Goal: Task Accomplishment & Management: Complete application form

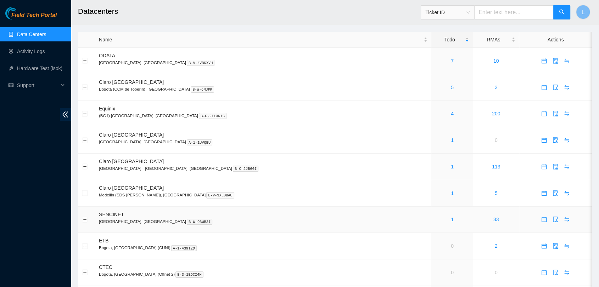
click at [279, 209] on td "SENCINET Bogota, [GEOGRAPHIC_DATA] B-W-9BWB3I" at bounding box center [263, 220] width 336 height 27
click at [435, 60] on div "7" at bounding box center [452, 61] width 34 height 8
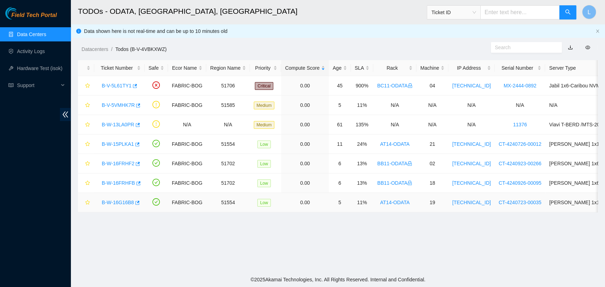
click at [116, 203] on link "B-W-16G16B8" at bounding box center [118, 203] width 32 height 6
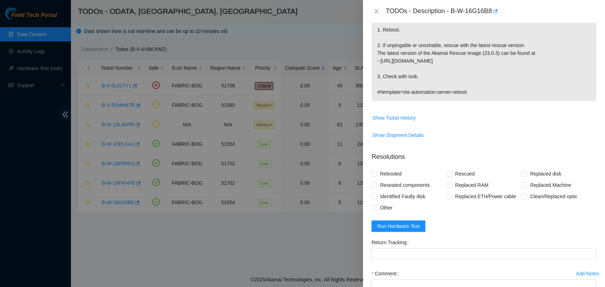
scroll to position [164, 0]
click at [371, 156] on div "Problem Type Hardware Sub Type Tier 1 Rack Number AT14-ODATA Machine Number 19 …" at bounding box center [484, 155] width 242 height 265
click at [450, 170] on span at bounding box center [450, 173] width 6 height 6
click at [450, 170] on input "Rescued" at bounding box center [449, 172] width 5 height 5
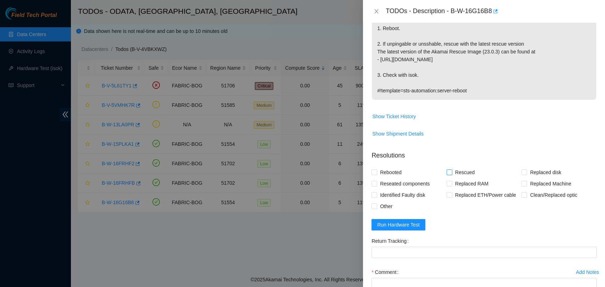
checkbox input "true"
click at [374, 170] on input "Rebooted" at bounding box center [373, 172] width 5 height 5
checkbox input "true"
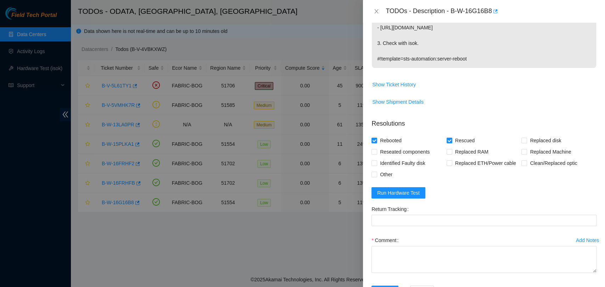
scroll to position [207, 0]
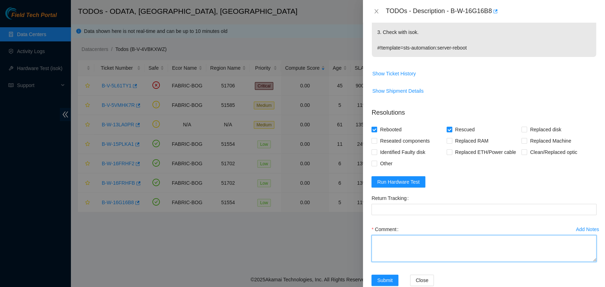
click at [468, 235] on textarea "Comment" at bounding box center [483, 248] width 225 height 27
click at [418, 235] on textarea "Server was rescued with isok ok" at bounding box center [483, 248] width 225 height 27
type textarea "Server was rescued and tested with isok ok"
click at [528, 248] on div "Comment Server was rescued and tested with isok ok" at bounding box center [483, 245] width 225 height 43
click at [404, 178] on span "Run Hardware Test" at bounding box center [398, 182] width 43 height 8
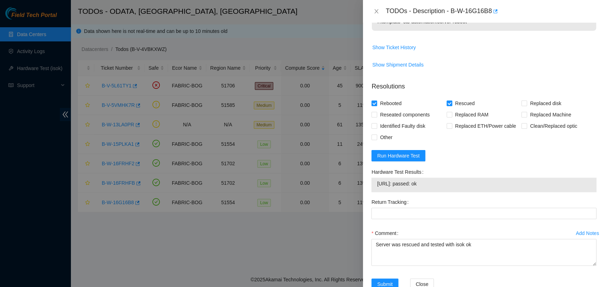
scroll to position [237, 0]
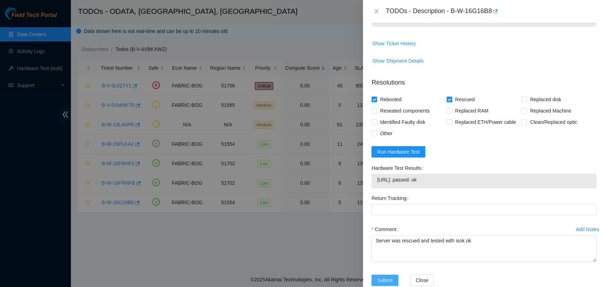
click at [388, 277] on span "Submit" at bounding box center [385, 281] width 16 height 8
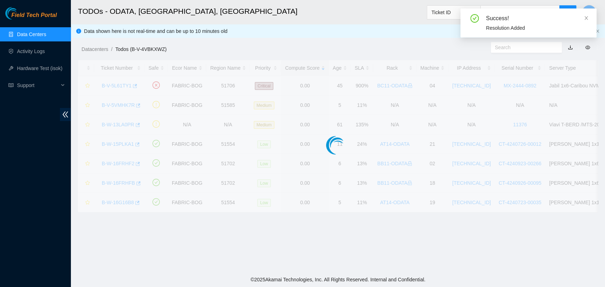
scroll to position [161, 0]
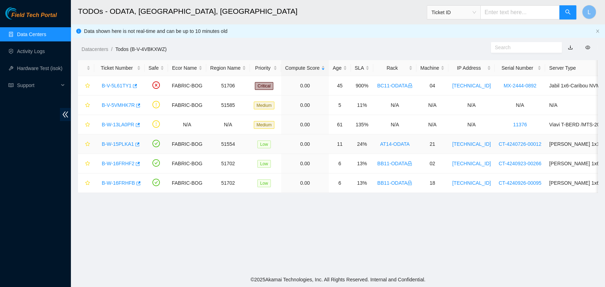
click at [122, 143] on link "B-W-15PLKA1" at bounding box center [118, 144] width 32 height 6
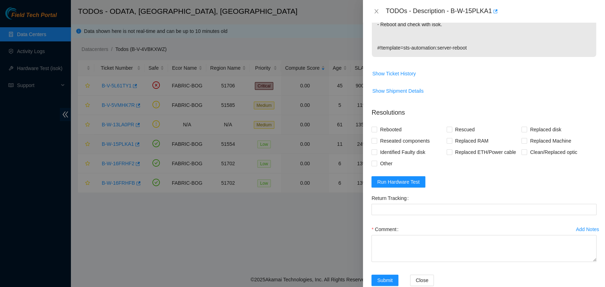
scroll to position [283, 0]
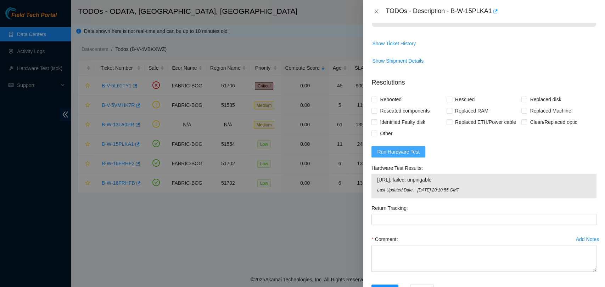
click at [399, 148] on span "Run Hardware Test" at bounding box center [398, 152] width 43 height 8
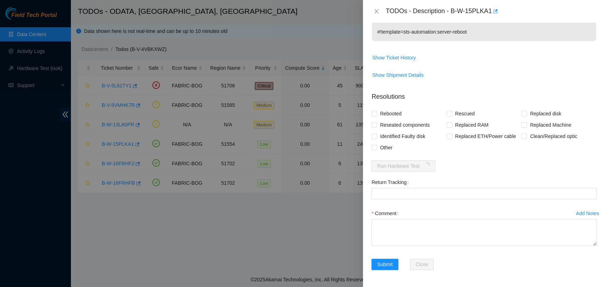
scroll to position [253, 0]
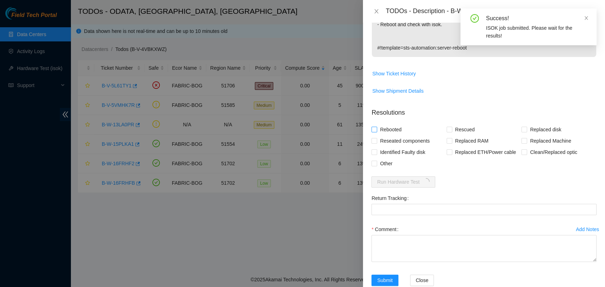
click at [375, 127] on input "Rebooted" at bounding box center [373, 129] width 5 height 5
checkbox input "true"
click at [448, 127] on input "Rescued" at bounding box center [449, 129] width 5 height 5
checkbox input "true"
click at [415, 235] on textarea "Comment" at bounding box center [483, 248] width 225 height 27
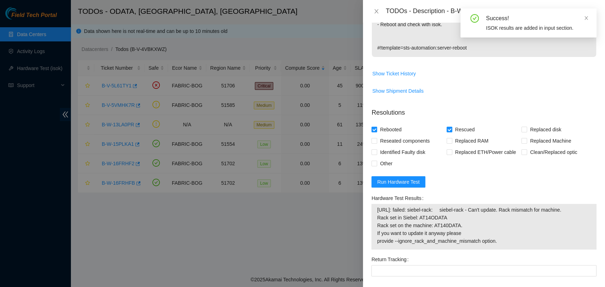
click at [474, 208] on span "[URL]: failed: siebel-rack: siebel-rack - Can't update. Rack mismatch for machi…" at bounding box center [484, 225] width 214 height 39
click at [514, 225] on span "[URL]: failed: siebel-rack: siebel-rack - Can't update. Rack mismatch for machi…" at bounding box center [484, 225] width 214 height 39
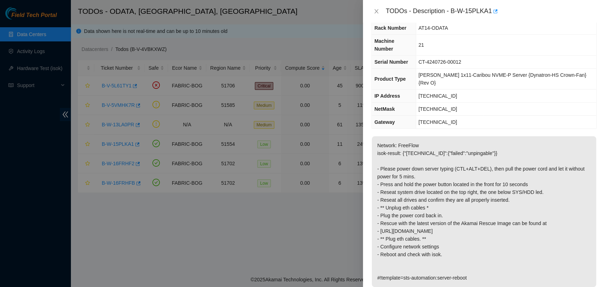
scroll to position [0, 0]
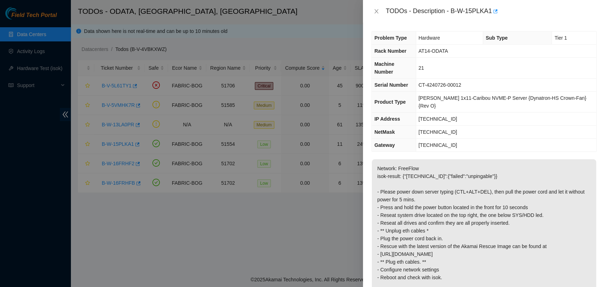
click at [453, 113] on td "[TECHNICAL_ID]" at bounding box center [506, 119] width 180 height 13
click at [487, 126] on td "[TECHNICAL_ID]" at bounding box center [506, 132] width 180 height 13
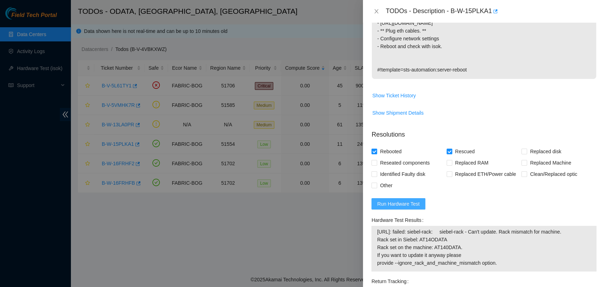
click at [394, 200] on span "Run Hardware Test" at bounding box center [398, 204] width 43 height 8
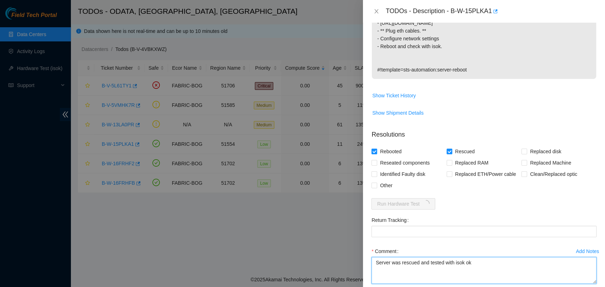
click at [500, 257] on textarea "Server was rescued and tested with isok ok" at bounding box center [483, 270] width 225 height 27
type textarea "S"
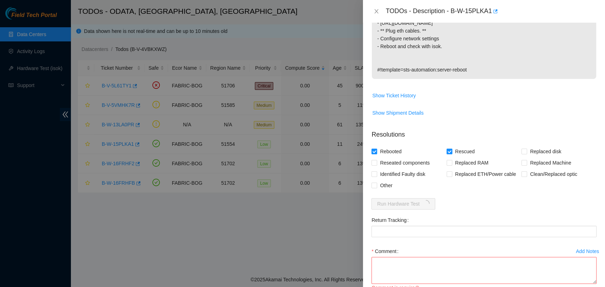
click at [449, 149] on input "Rescued" at bounding box center [449, 151] width 5 height 5
checkbox input "false"
click at [375, 149] on input "Rebooted" at bounding box center [373, 151] width 5 height 5
checkbox input "false"
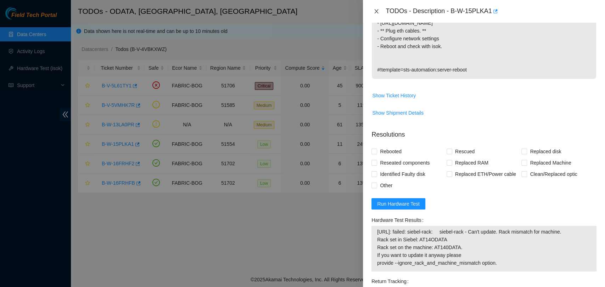
click at [376, 11] on icon "close" at bounding box center [377, 11] width 4 height 4
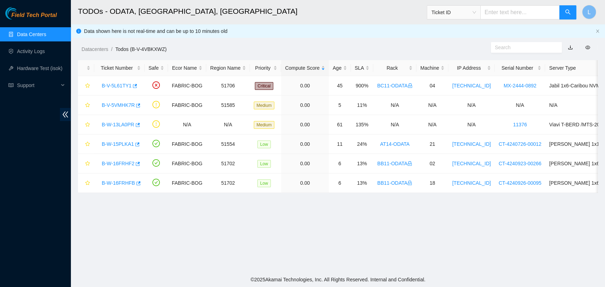
scroll to position [189, 0]
click at [118, 163] on link "B-W-16FRHF2" at bounding box center [118, 164] width 33 height 6
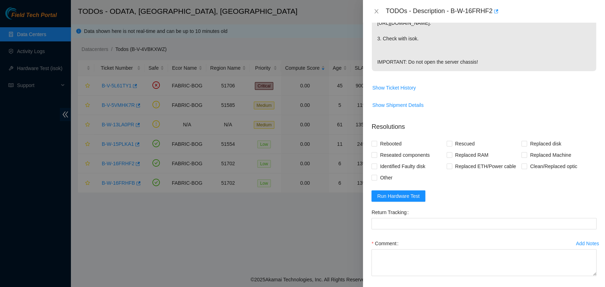
scroll to position [277, 0]
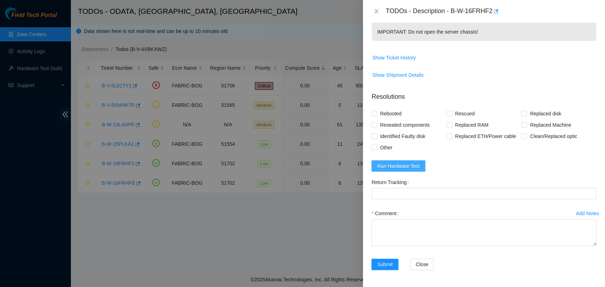
click at [399, 165] on span "Run Hardware Test" at bounding box center [398, 166] width 43 height 8
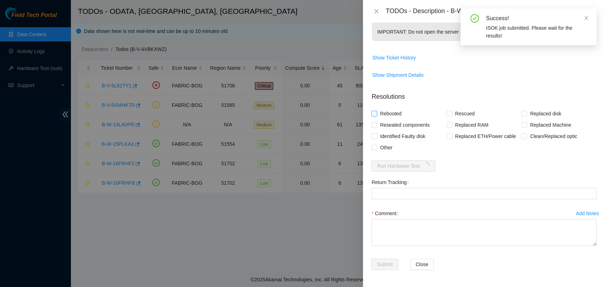
click at [374, 114] on input "Rebooted" at bounding box center [373, 113] width 5 height 5
checkbox input "true"
click at [447, 113] on input "Rescued" at bounding box center [449, 113] width 5 height 5
checkbox input "true"
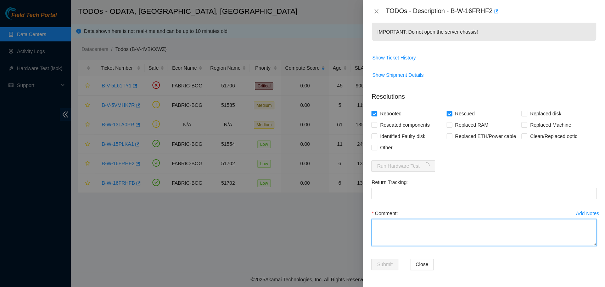
click at [521, 228] on textarea "Comment" at bounding box center [483, 232] width 225 height 27
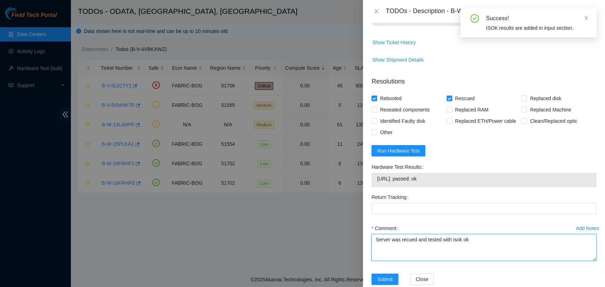
type textarea "Server was recued and tested with isok ok"
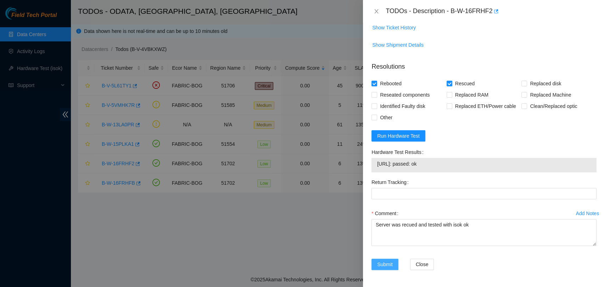
click at [386, 264] on span "Submit" at bounding box center [385, 265] width 16 height 8
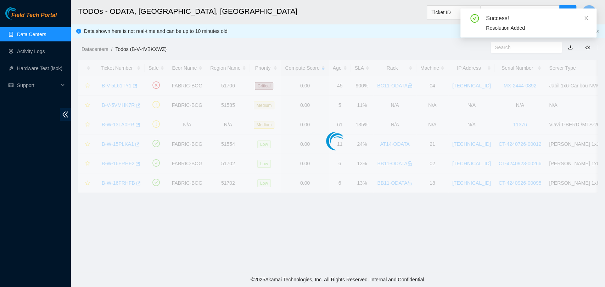
scroll to position [161, 0]
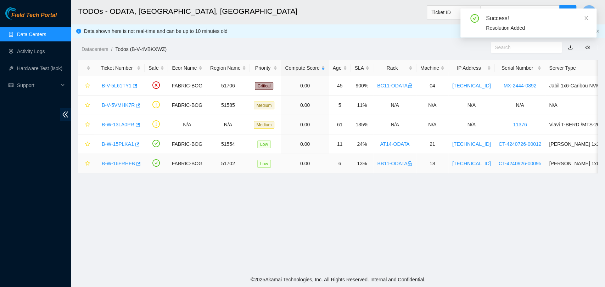
click at [119, 163] on link "B-W-16FRHFB" at bounding box center [118, 164] width 33 height 6
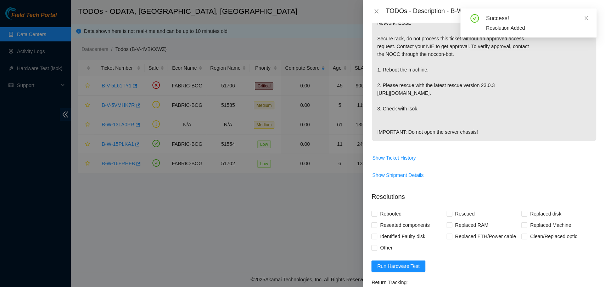
scroll to position [277, 0]
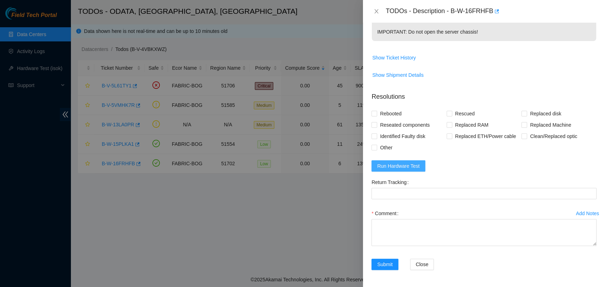
click at [409, 168] on span "Run Hardware Test" at bounding box center [398, 166] width 43 height 8
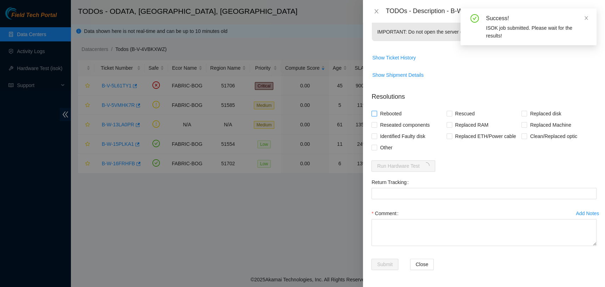
click at [374, 115] on input "Rebooted" at bounding box center [373, 113] width 5 height 5
checkbox input "true"
click at [448, 114] on input "Rescued" at bounding box center [449, 113] width 5 height 5
checkbox input "true"
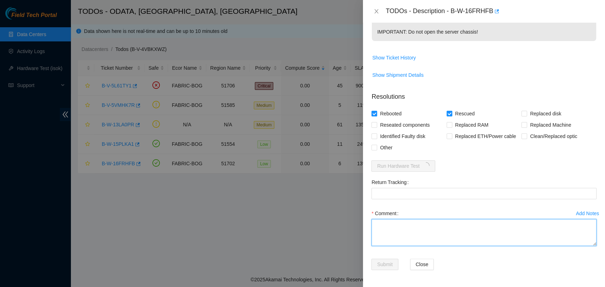
click at [437, 230] on textarea "Comment" at bounding box center [483, 232] width 225 height 27
click at [473, 233] on textarea "Comment" at bounding box center [483, 232] width 225 height 27
type textarea "Server was rescued and tested with isok ok"
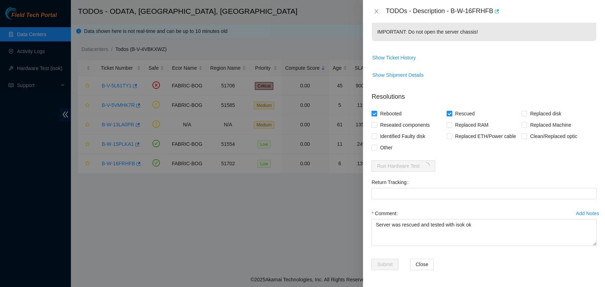
click at [476, 257] on div "Add Notes Comment Server was rescued and tested with isok ok" at bounding box center [484, 233] width 231 height 51
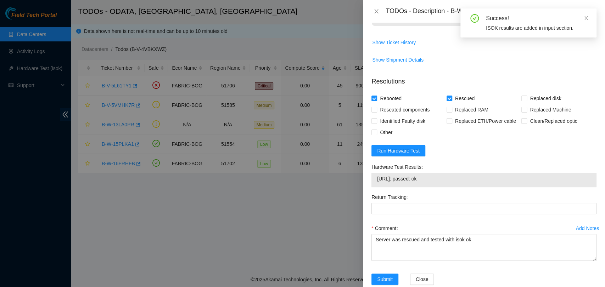
scroll to position [307, 0]
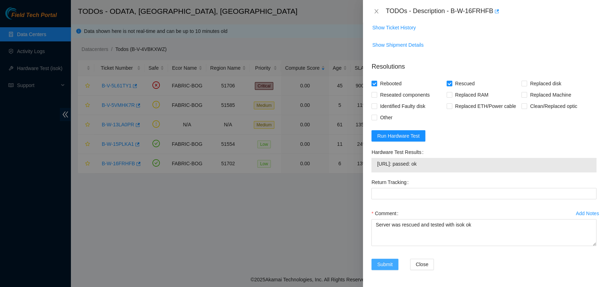
click at [385, 267] on span "Submit" at bounding box center [385, 265] width 16 height 8
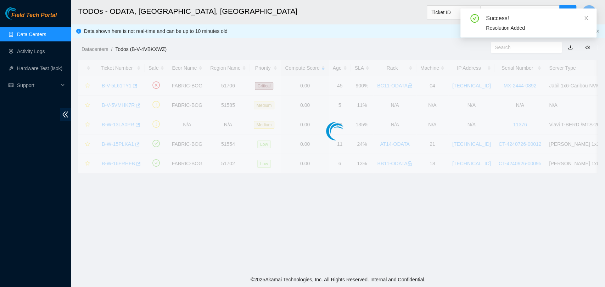
scroll to position [161, 0]
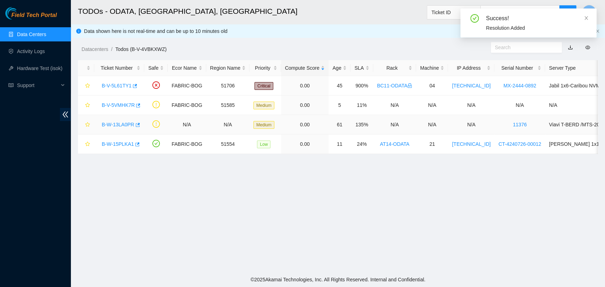
click at [112, 125] on link "B-W-13LA0PR" at bounding box center [118, 125] width 33 height 6
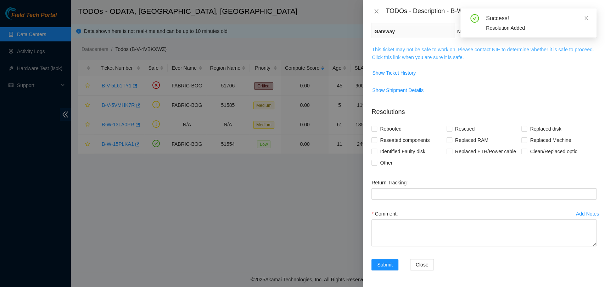
click at [442, 56] on link "This ticket may not be safe to work on. Please contact NIE to determine whether…" at bounding box center [483, 53] width 222 height 13
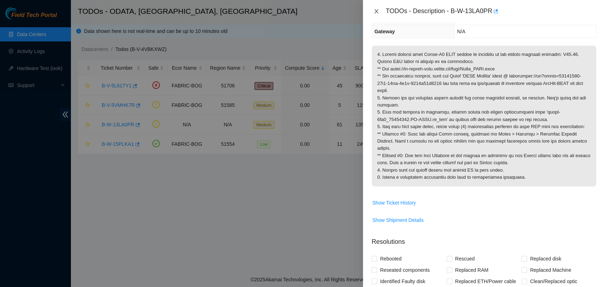
click at [377, 11] on icon "close" at bounding box center [377, 12] width 6 height 6
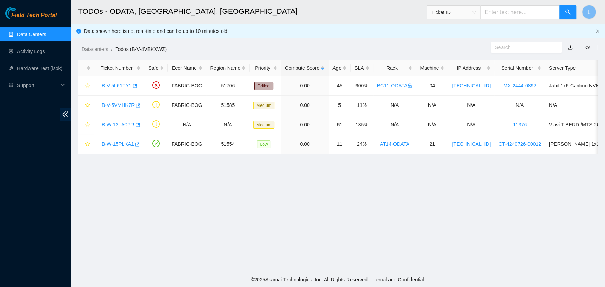
scroll to position [116, 0]
click at [116, 104] on link "B-V-5VMHK7R" at bounding box center [118, 105] width 33 height 6
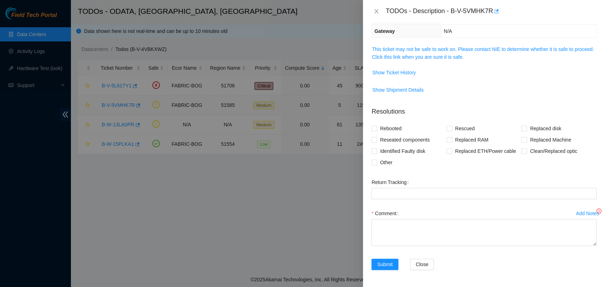
scroll to position [85, 0]
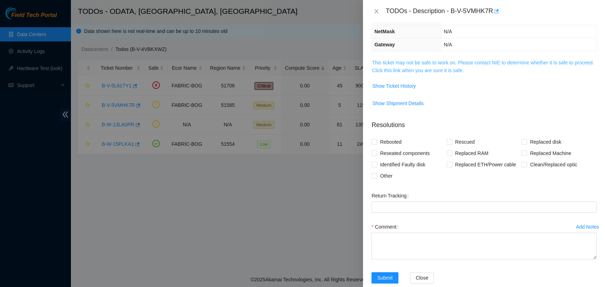
click at [394, 61] on link "This ticket may not be safe to work on. Please contact NIE to determine whether…" at bounding box center [483, 66] width 222 height 13
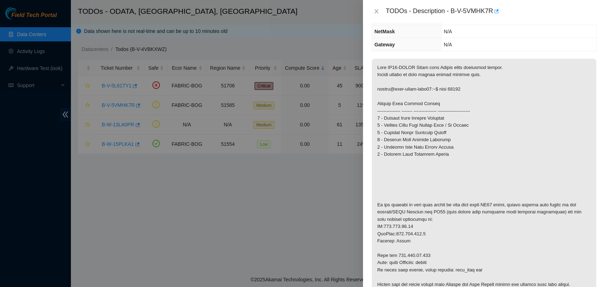
drag, startPoint x: 601, startPoint y: 101, endPoint x: 569, endPoint y: 77, distance: 40.3
click at [569, 77] on p at bounding box center [484, 183] width 224 height 249
click at [377, 13] on icon "close" at bounding box center [377, 12] width 6 height 6
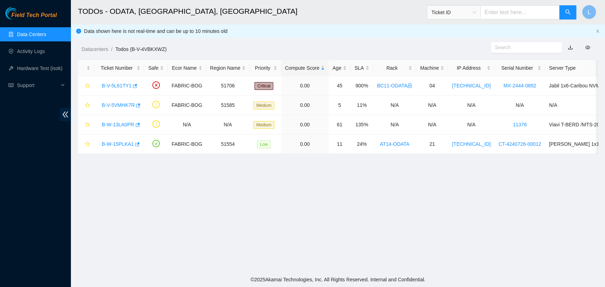
scroll to position [116, 0]
click at [119, 85] on link "B-V-5L61TY1" at bounding box center [117, 86] width 30 height 6
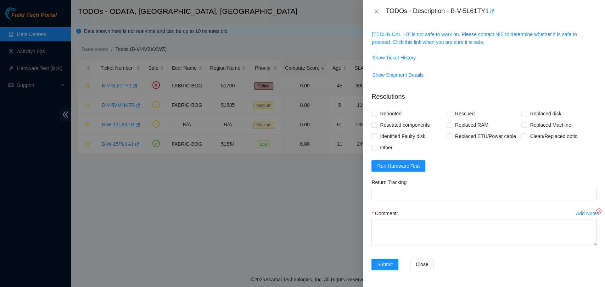
scroll to position [85, 0]
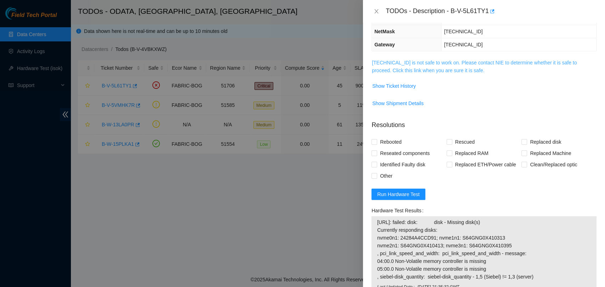
click at [398, 62] on link "[TECHNICAL_ID] is not safe to work on. Please contact NIE to determine whether …" at bounding box center [474, 66] width 205 height 13
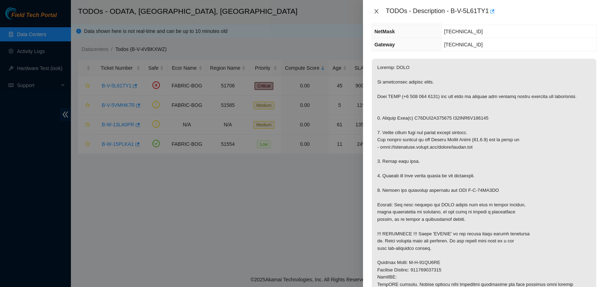
click at [377, 12] on icon "close" at bounding box center [377, 12] width 6 height 6
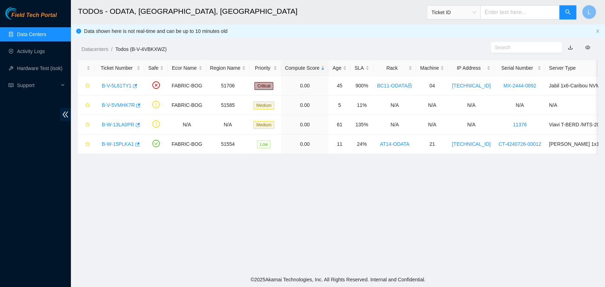
scroll to position [116, 0]
click at [118, 145] on link "B-W-15PLKA1" at bounding box center [118, 144] width 32 height 6
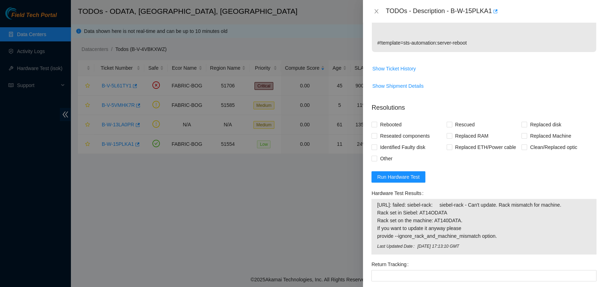
scroll to position [270, 0]
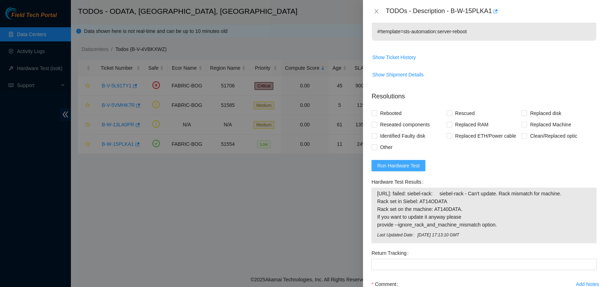
click at [412, 162] on span "Run Hardware Test" at bounding box center [398, 166] width 43 height 8
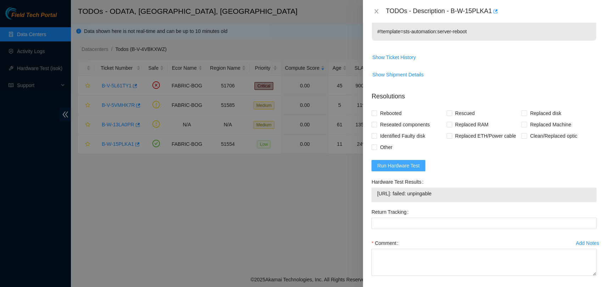
click at [412, 162] on span "Run Hardware Test" at bounding box center [398, 166] width 43 height 8
click at [408, 162] on span "Run Hardware Test" at bounding box center [398, 166] width 43 height 8
